Goal: Find specific page/section: Find specific page/section

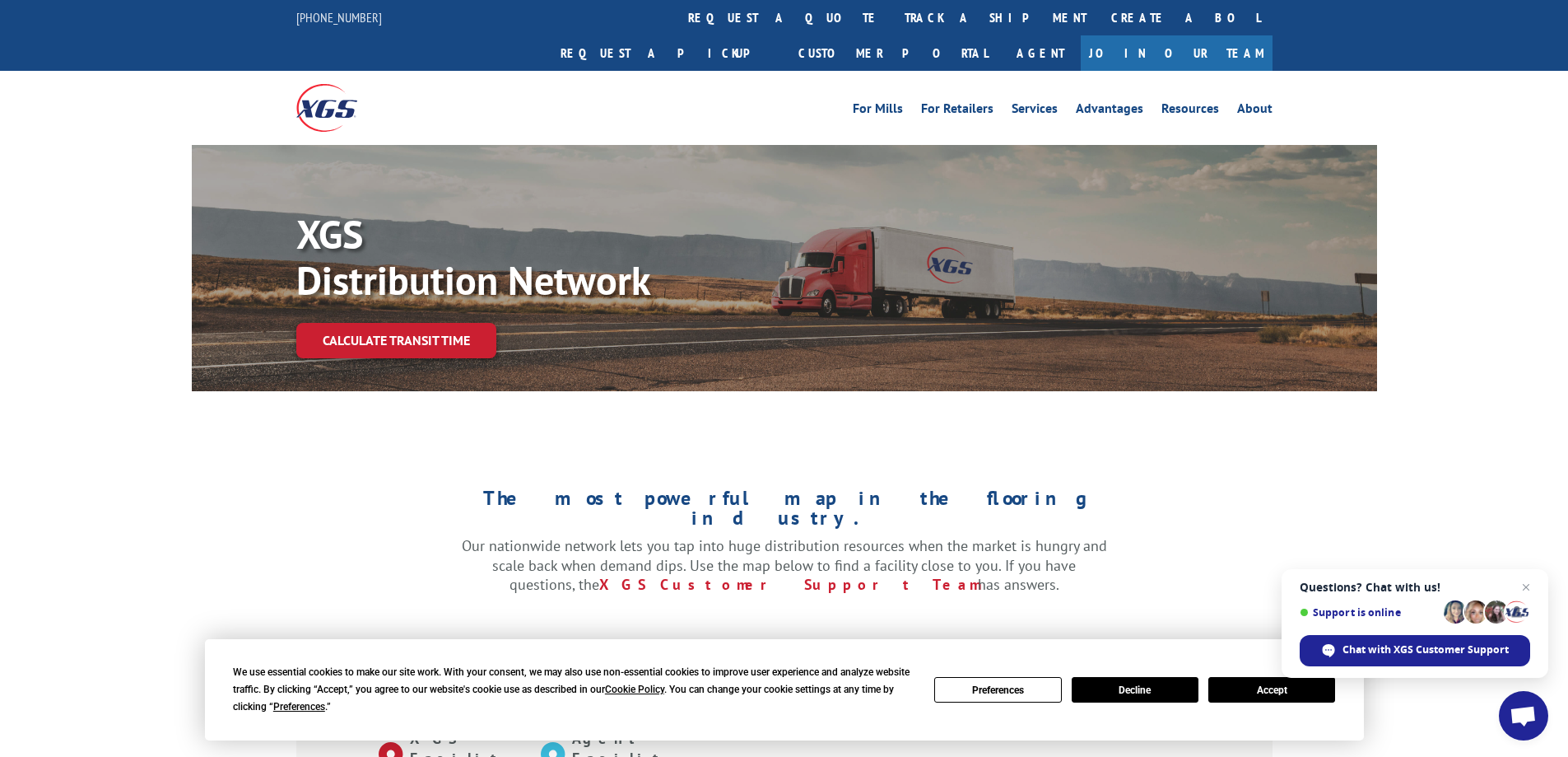
drag, startPoint x: 1024, startPoint y: 0, endPoint x: 1455, endPoint y: 84, distance: 439.1
click at [1455, 84] on div "For [PERSON_NAME] For Retailers Services Advantages Resources About For [PERSON…" at bounding box center [784, 107] width 1568 height 73
click at [1000, 35] on link "Customer Portal" at bounding box center [893, 53] width 214 height 35
click at [1243, 684] on button "Accept" at bounding box center [1271, 690] width 127 height 26
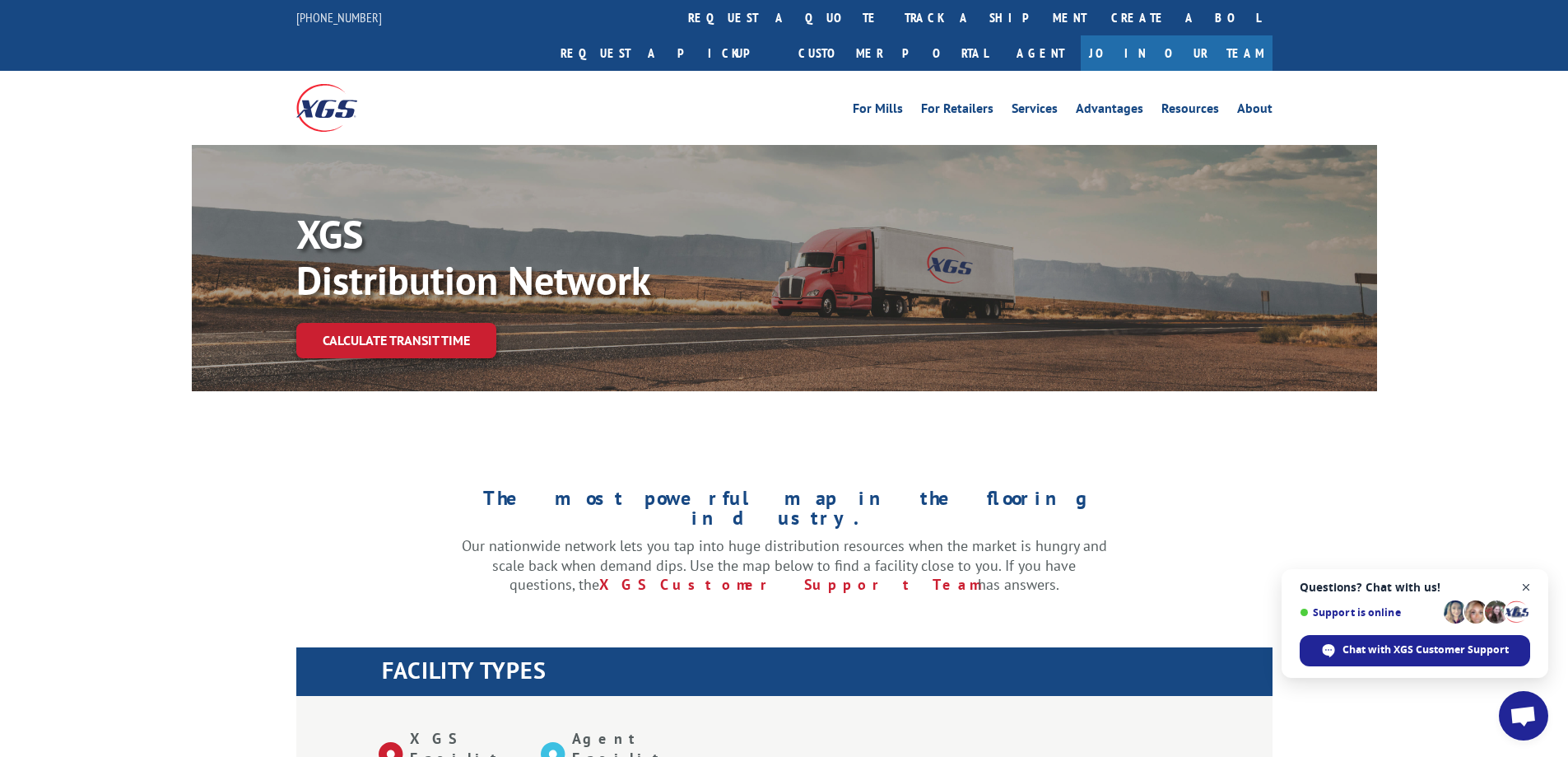
click at [1529, 584] on span "Close chat" at bounding box center [1526, 587] width 20 height 20
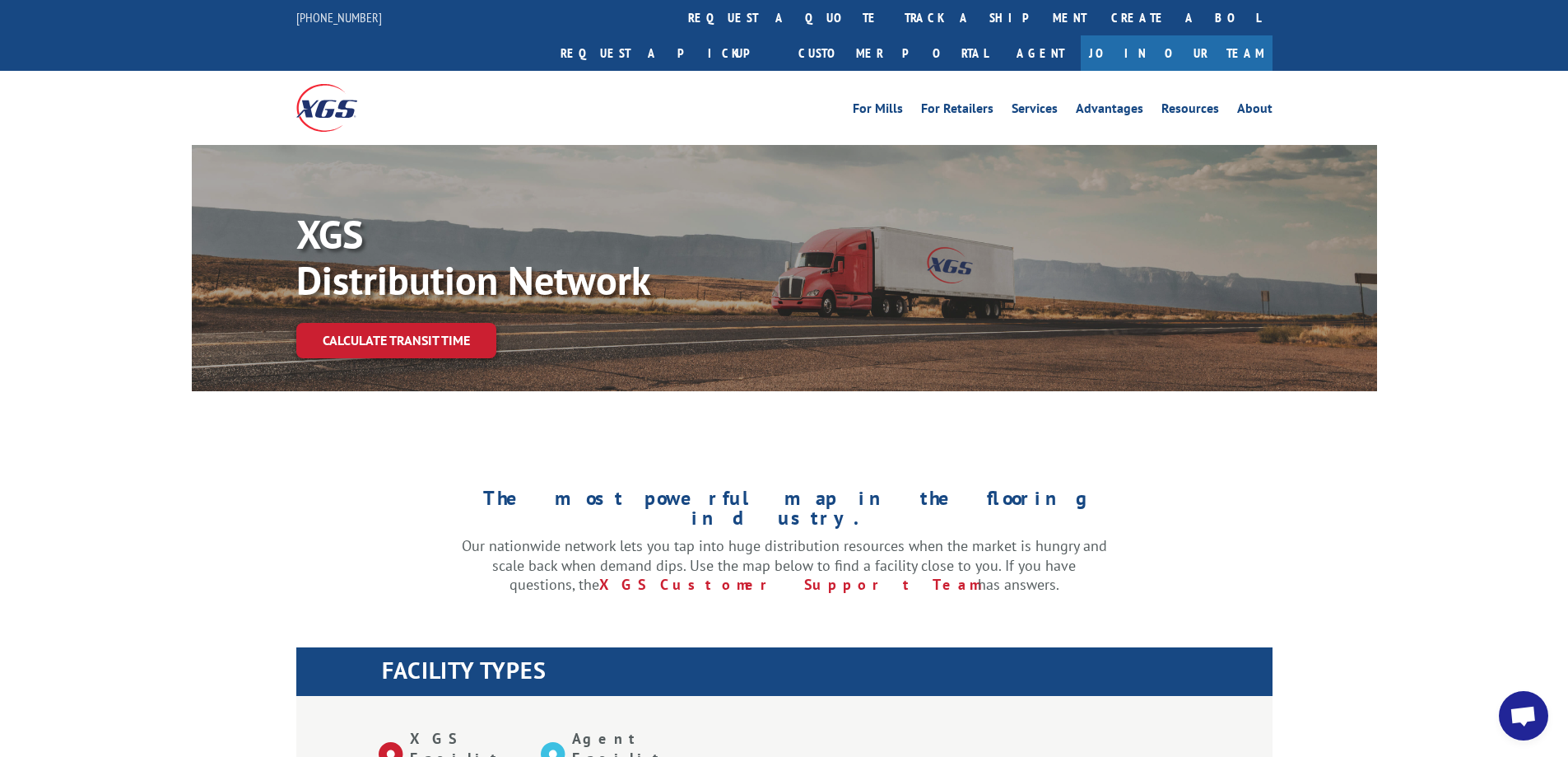
click at [1463, 145] on div "XGS Distribution Network Calculate transit time" at bounding box center [784, 268] width 1568 height 246
click at [1525, 145] on div "XGS Distribution Network Calculate transit time" at bounding box center [784, 268] width 1568 height 246
